Goal: Transaction & Acquisition: Purchase product/service

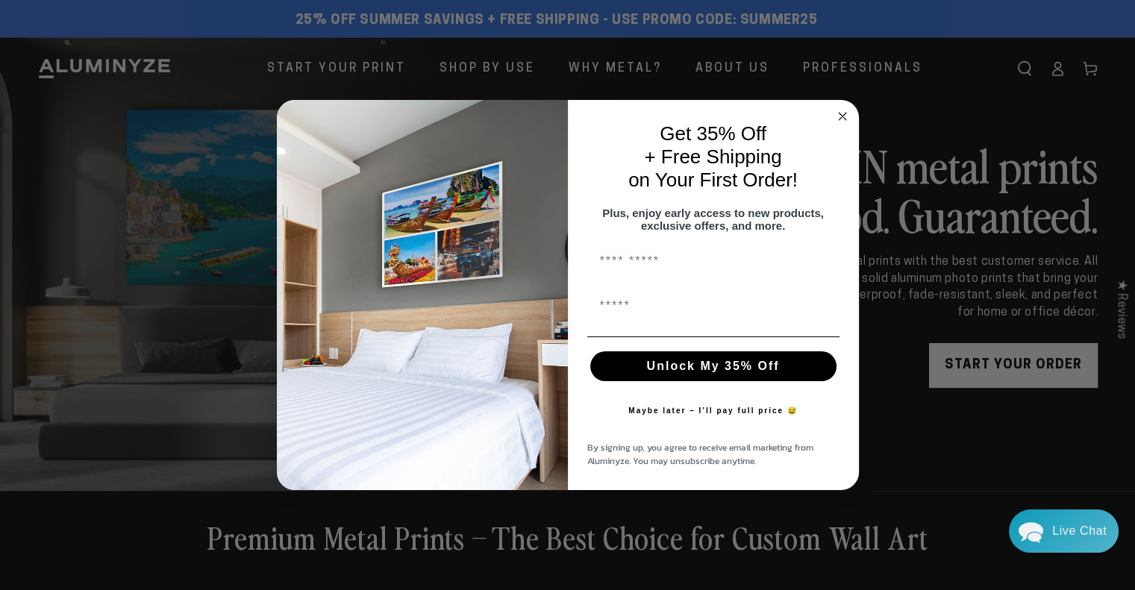
click at [845, 113] on icon "Close dialog" at bounding box center [842, 116] width 7 height 7
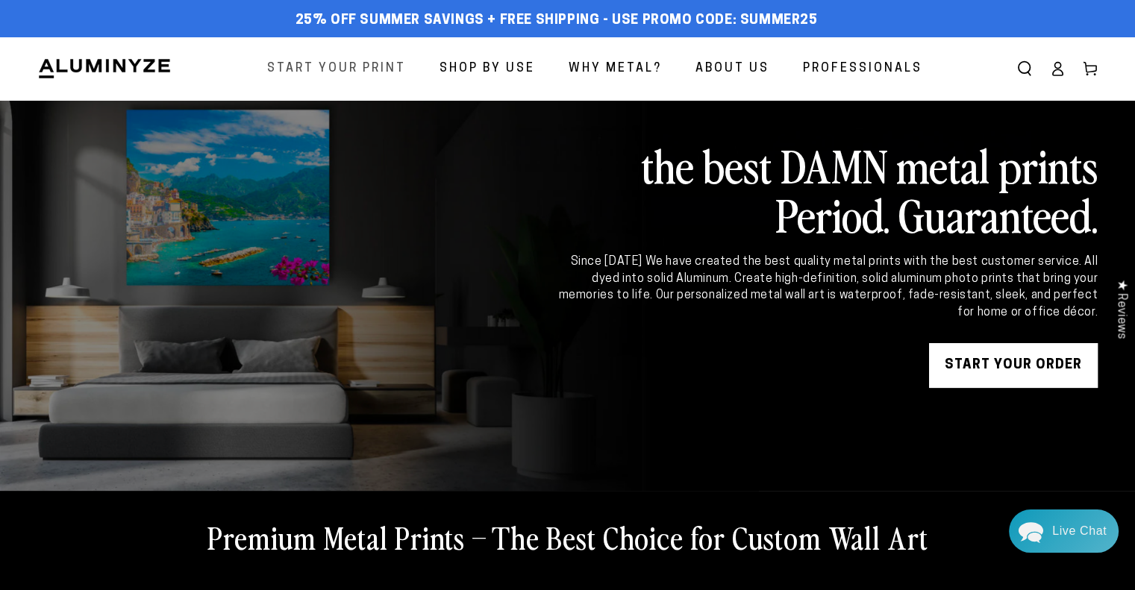
click at [367, 68] on span "Start Your Print" at bounding box center [336, 69] width 139 height 22
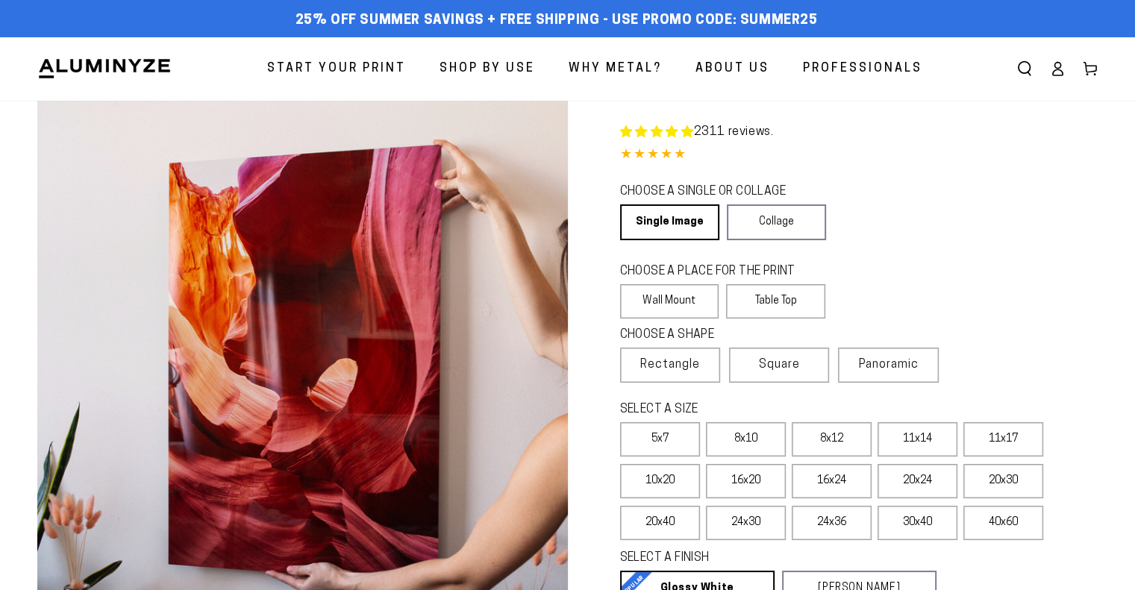
select select "**********"
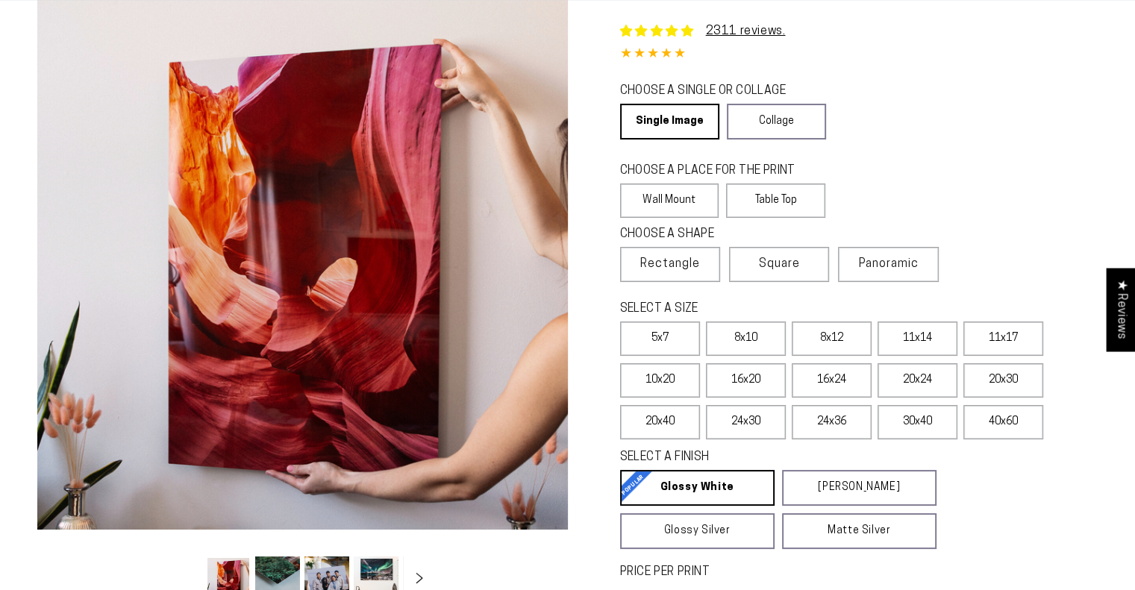
scroll to position [101, 0]
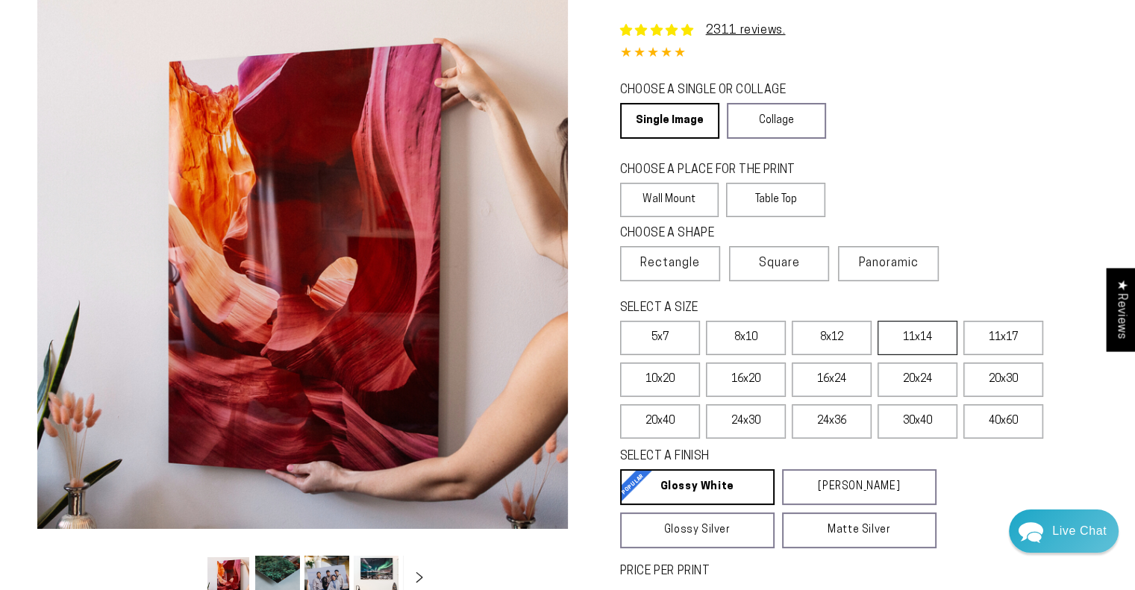
click at [899, 354] on label "11x14" at bounding box center [918, 338] width 80 height 34
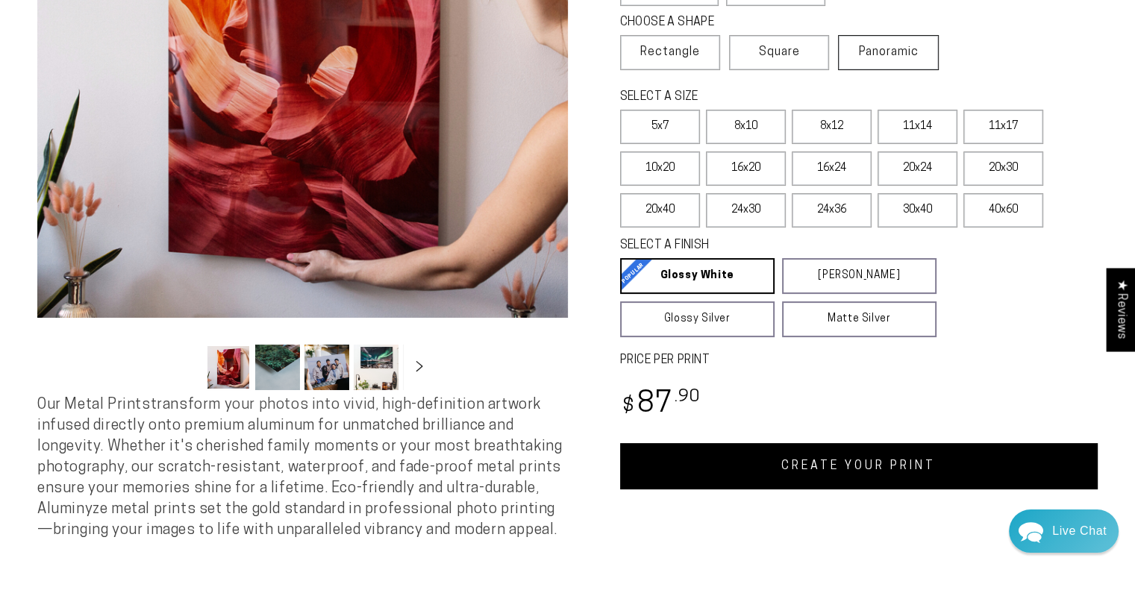
scroll to position [222, 0]
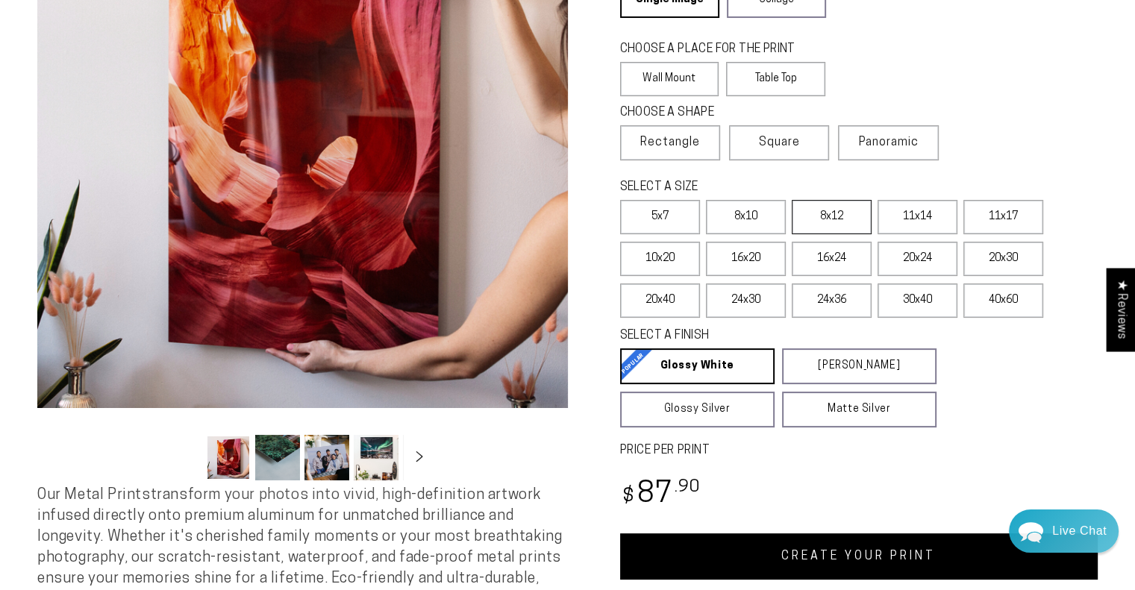
click at [833, 208] on label "8x12" at bounding box center [832, 217] width 80 height 34
click at [751, 218] on label "8x10" at bounding box center [746, 217] width 80 height 34
